Goal: Obtain resource: Download file/media

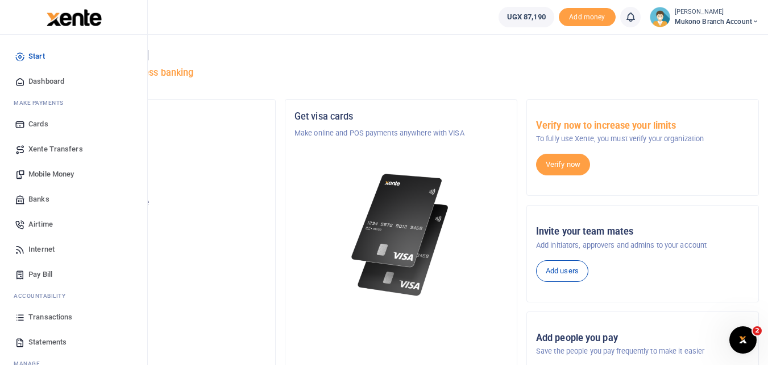
click at [38, 317] on span "Transactions" at bounding box center [50, 316] width 44 height 11
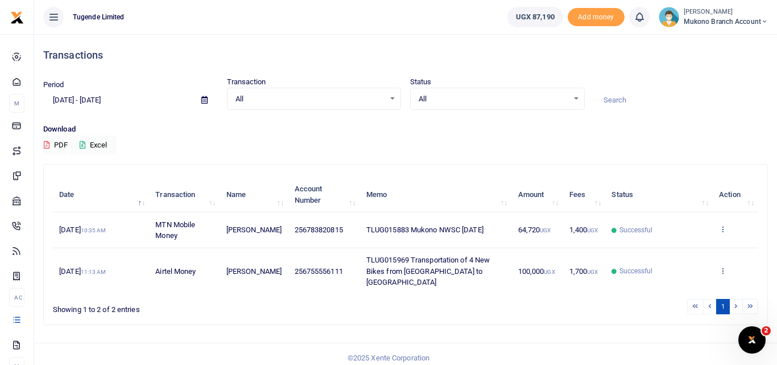
click at [719, 230] on icon at bounding box center [722, 229] width 7 height 8
click at [679, 247] on link "View details" at bounding box center [681, 248] width 90 height 16
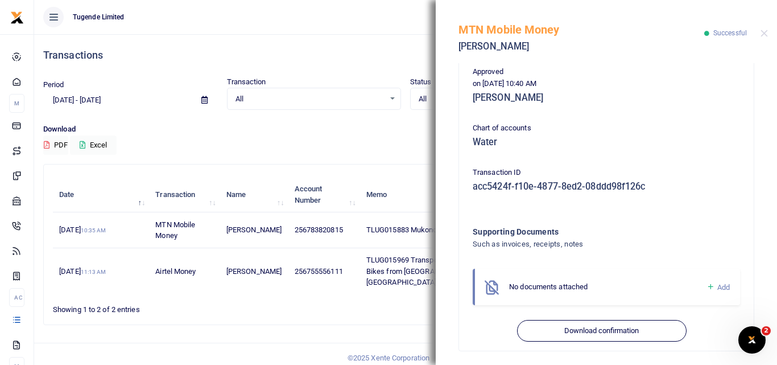
scroll to position [285, 0]
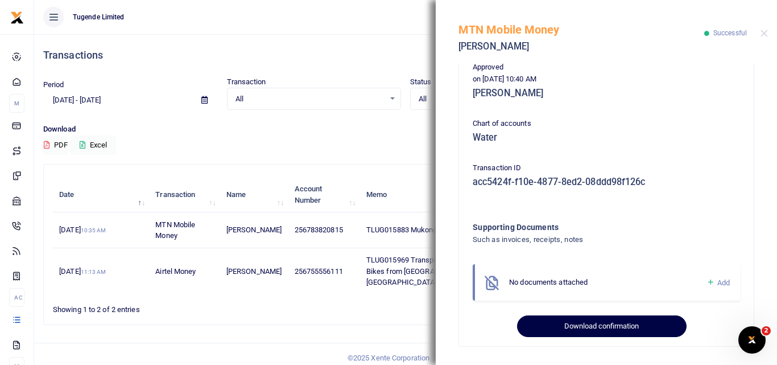
click at [589, 320] on button "Download confirmation" at bounding box center [601, 326] width 169 height 22
